Goal: Use online tool/utility: Use online tool/utility

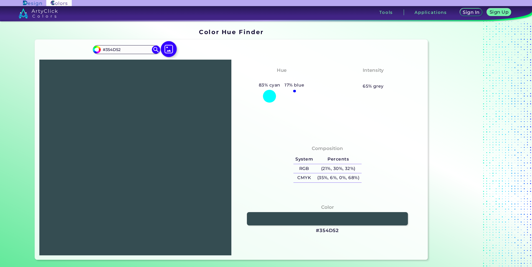
click at [171, 43] on img at bounding box center [169, 49] width 16 height 16
click at [0, 0] on input "file" at bounding box center [0, 0] width 0 height 0
click at [169, 164] on img at bounding box center [135, 157] width 187 height 190
click at [171, 172] on img at bounding box center [135, 157] width 187 height 190
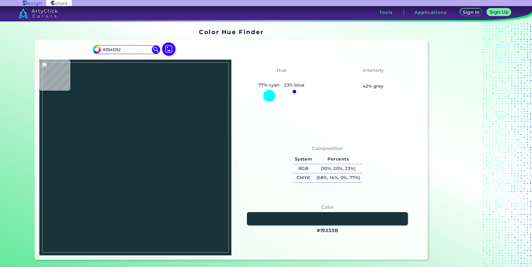
type input "#27424a"
type input "#27424A"
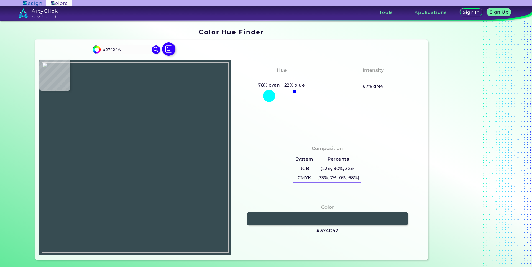
type input "#374c52"
type input "#374C52"
type input "#394e54"
type input "#394E54"
type input "#3b4d54"
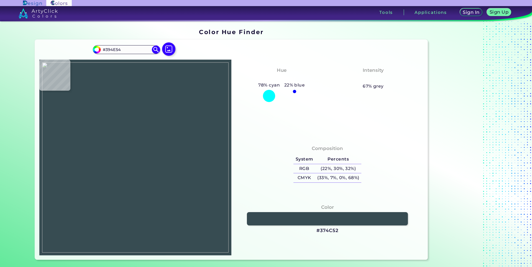
type input "#3B4D54"
type input "#395459"
type input "#3c5057"
type input "#3C5057"
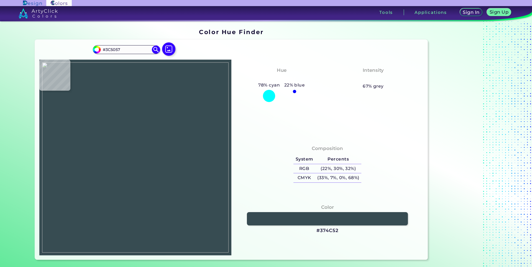
type input "#3e565c"
type input "#3E565C"
type input "#355159"
type input "#2a4753"
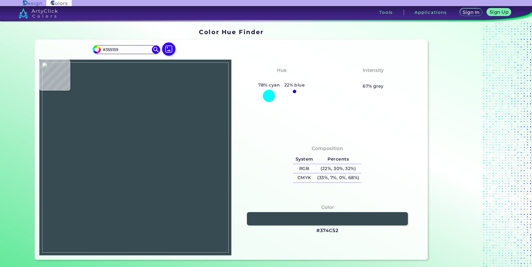
type input "#2A4753"
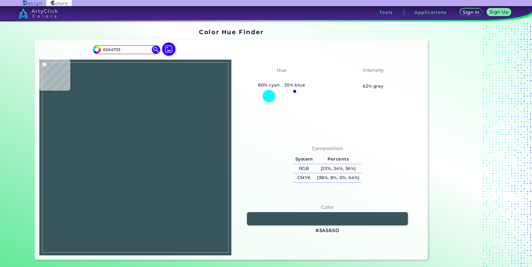
type input "#3a565d"
type input "#3A565D"
type input "#304d55"
type input "#304D55"
type input "#2a4248"
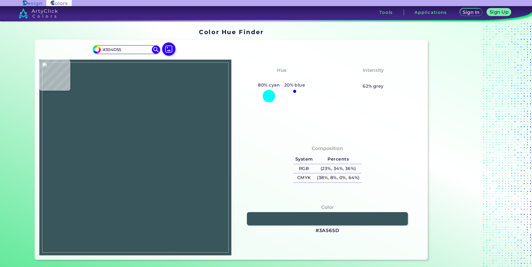
type input "#2A4248"
type input "#264144"
type input "#506666"
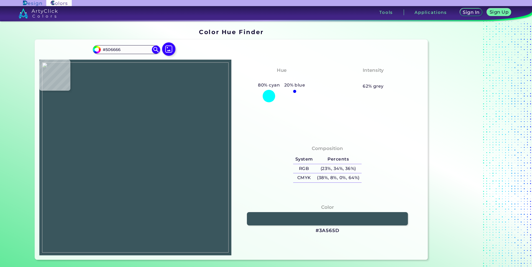
type input "#25444b"
type input "#25444B"
type input "#3d5b5f"
type input "#3D5B5F"
type input "#395558"
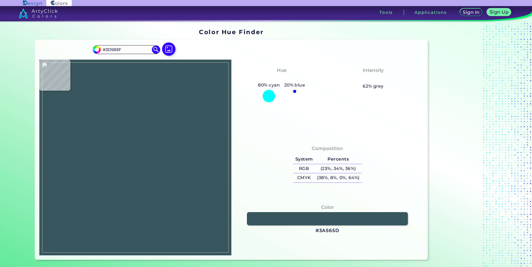
type input "#395558"
type input "#335157"
type input "#395257"
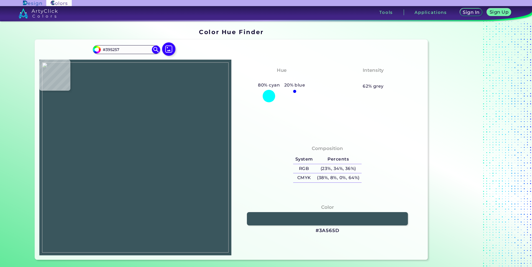
type input "#354e55"
type input "#354E55"
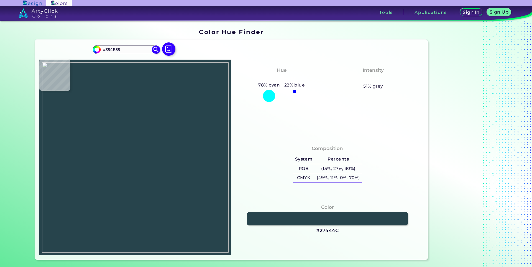
type input "#27444c"
type input "#27444C"
type input "#344f54"
type input "#344F54"
type input "#455a60"
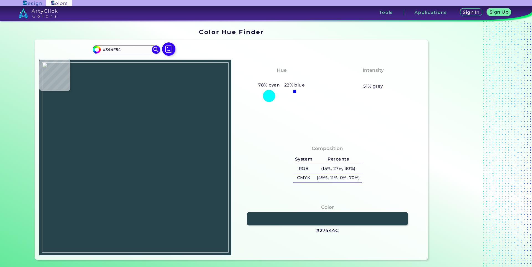
type input "#455A60"
type input "#456060"
type input "#2f4d54"
type input "#2F4D54"
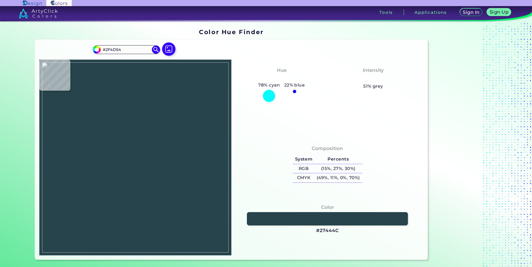
type input "#3b595c"
type input "#3B595C"
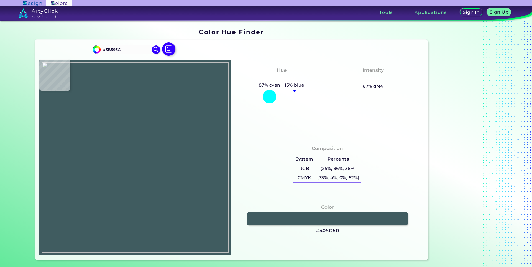
type input "#405c60"
type input "#405C60"
type input "#40555d"
type input "#40555D"
type input "#374e52"
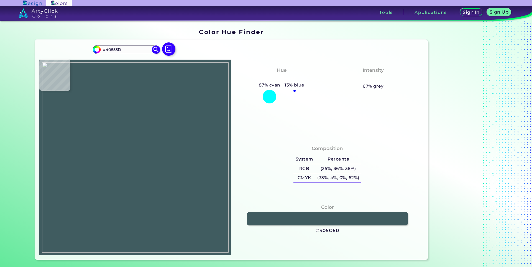
type input "#374E52"
type input "#355158"
type input "#365056"
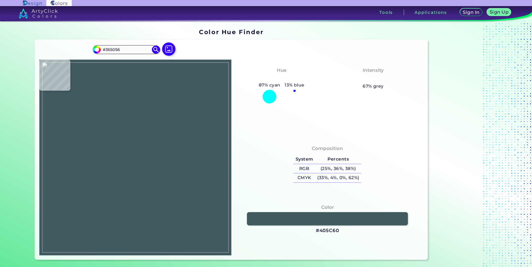
type input "#3a5259"
type input "#3A5259"
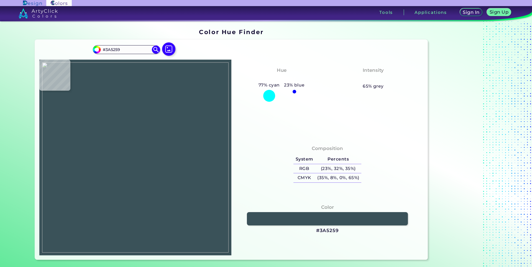
type input "#334b51"
type input "#334B51"
type input "#355154"
type input "#374b52"
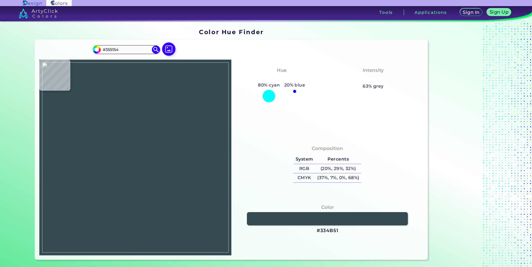
type input "#374B52"
type input "#2f494f"
type input "#2F494F"
type input "#29464a"
type input "#29464A"
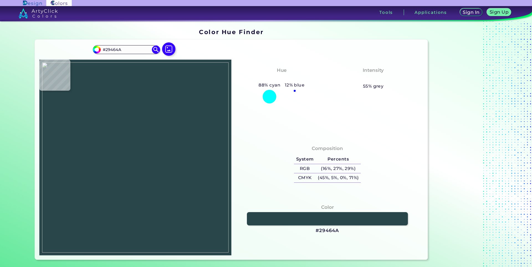
type input "#2e4b4c"
type input "#2E4B4C"
type input "#364e54"
type input "#364E54"
type input "#39545b"
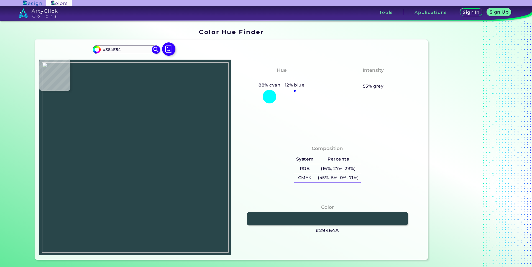
type input "#39545B"
type input "#314f51"
type input "#314F51"
type input "#3c5258"
type input "#3C5258"
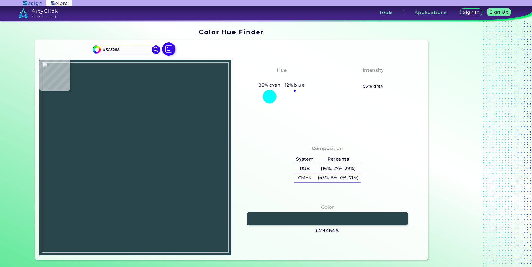
type input "#3e5b5f"
type input "#3E5B5F"
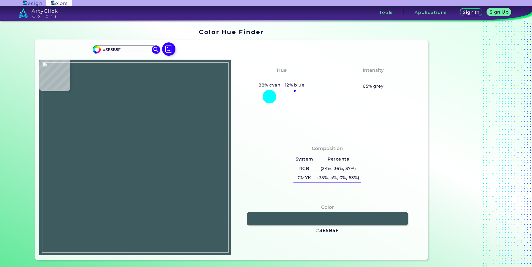
type input "#27474a"
type input "#27474A"
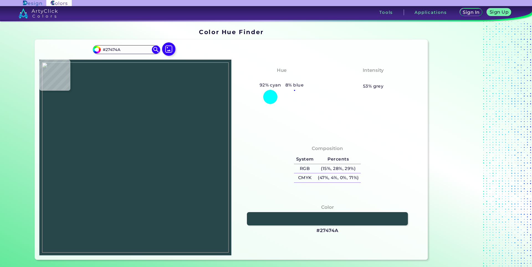
type input "#364f54"
type input "#364F54"
type input "#2b474c"
type input "#2B474C"
type input "#31494f"
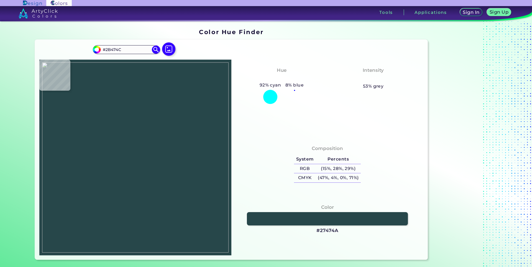
type input "#31494F"
type input "#34484c"
type input "#34484C"
type input "#2e4347"
type input "#2E4347"
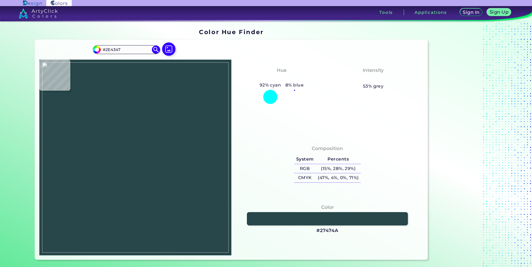
type input "#1d3f42"
type input "#1D3F42"
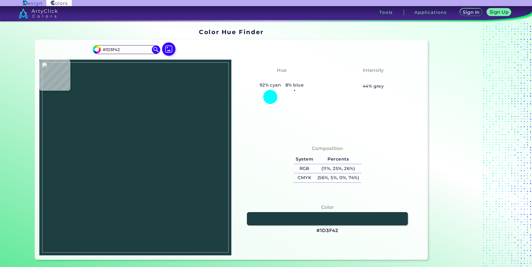
type input "#234246"
type input "#274049"
type input "#223a3a"
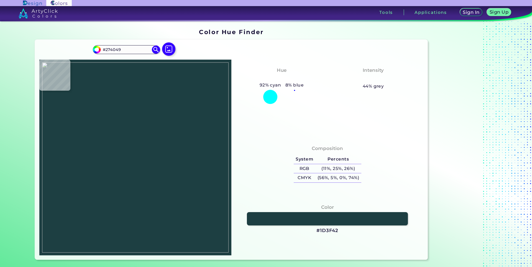
type input "#223A3A"
type input "#294144"
type input "#344d55"
type input "#344D55"
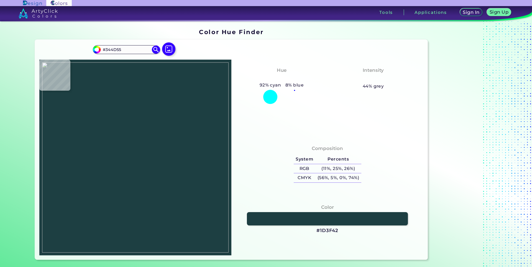
type input "#334d53"
type input "#334D53"
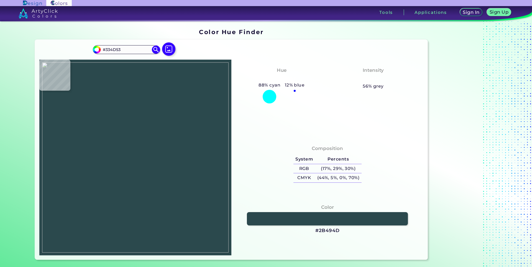
type input "#2b494d"
type input "#2B494D"
type input "#2d4148"
type input "#2D4148"
type input "#24444b"
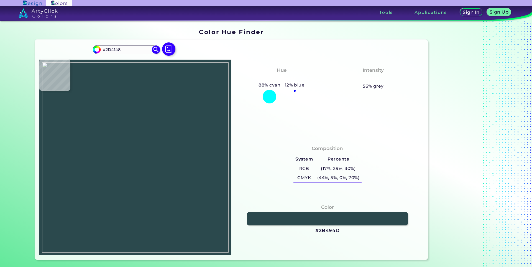
type input "#24444B"
type input "#2a434b"
type input "#2A434B"
type input "#2a474d"
type input "#2A474D"
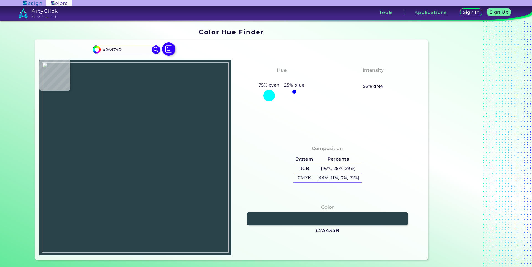
type input "#244045"
type input "#31484e"
type input "#31484E"
type input "#3a5259"
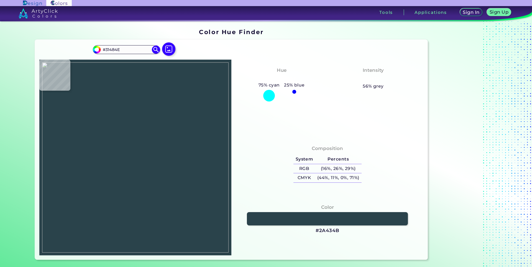
type input "#3A5259"
type input "#314e55"
type input "#314E55"
type input "#3c595e"
type input "#3C595E"
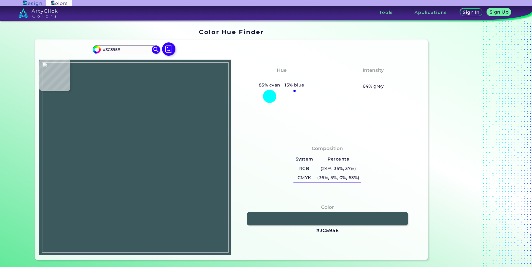
type input "#2c4950"
type input "#2C4950"
type input "#395359"
type input "#355051"
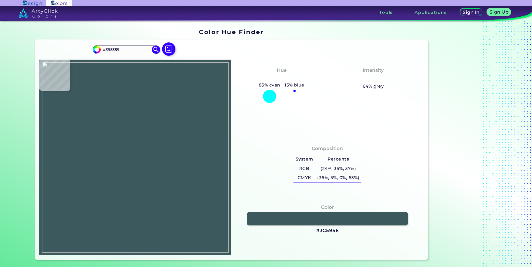
type input "#355051"
type input "#3e555a"
type input "#3E555A"
type input "#263e42"
type input "#263E42"
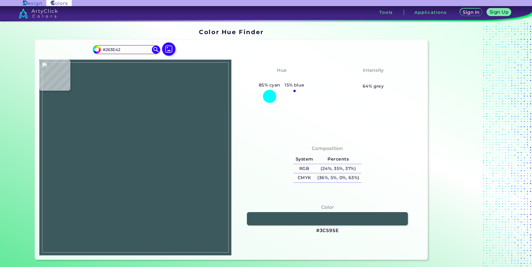
type input "#1e373d"
type input "#1E373D"
type input "#143131"
type input "#365053"
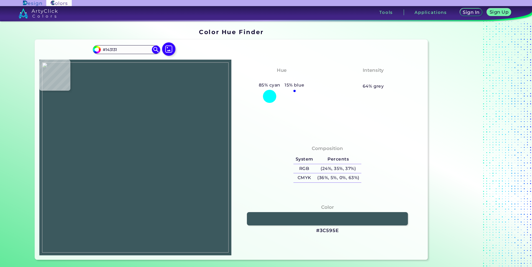
type input "#365053"
type input "#395157"
type input "#355058"
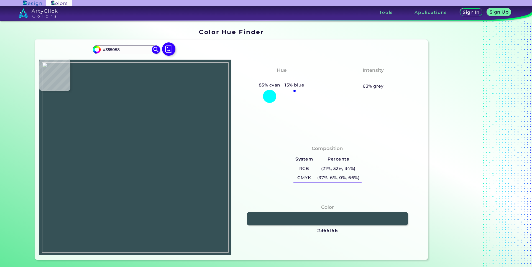
type input "#365156"
type input "#3f5d61"
type input "#3F5D61"
type input "#3a575c"
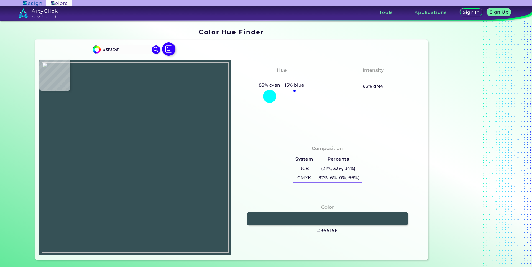
type input "#3A575C"
type input "#3b565f"
type input "#3B565F"
type input "#36525a"
type input "#36525A"
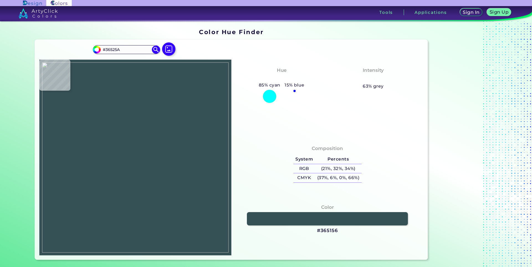
type input "#335155"
type input "#2c4b4c"
type input "#2C4B4C"
type input "#2d4249"
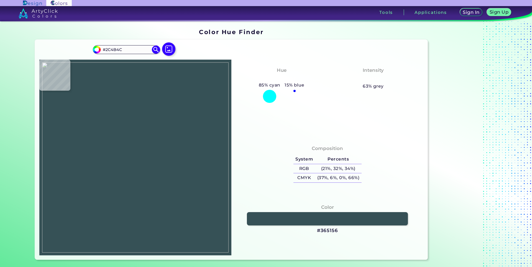
type input "#2D4249"
type input "#000000"
